Goal: Information Seeking & Learning: Learn about a topic

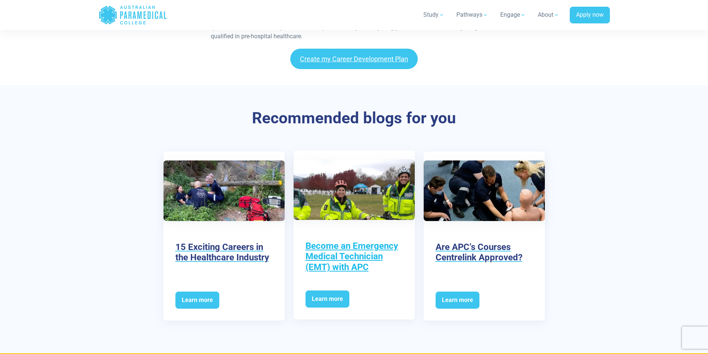
scroll to position [1375, 0]
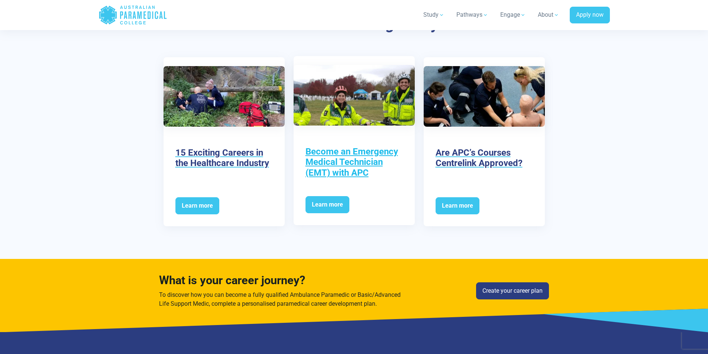
click at [366, 164] on h3 "Become an Emergency Medical Technician (EMT) with APC" at bounding box center [354, 162] width 97 height 32
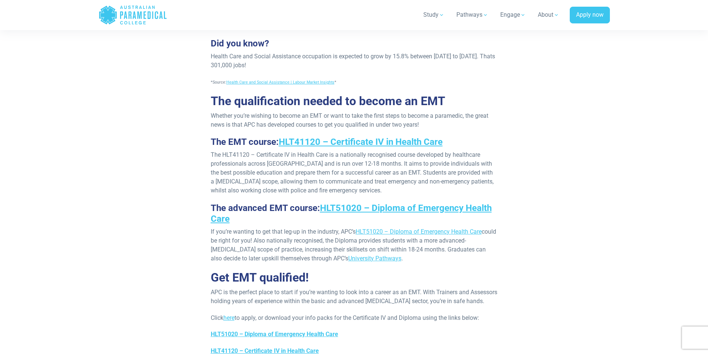
scroll to position [595, 0]
